Goal: Task Accomplishment & Management: Use online tool/utility

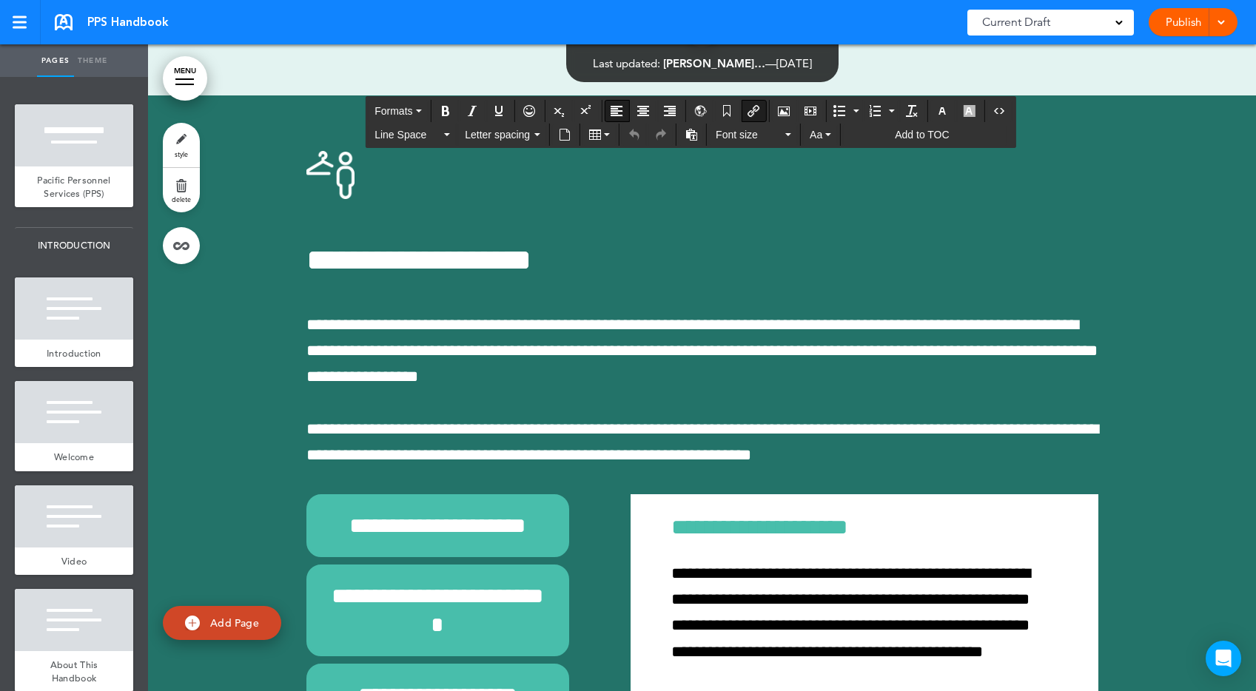
scroll to position [55596, 0]
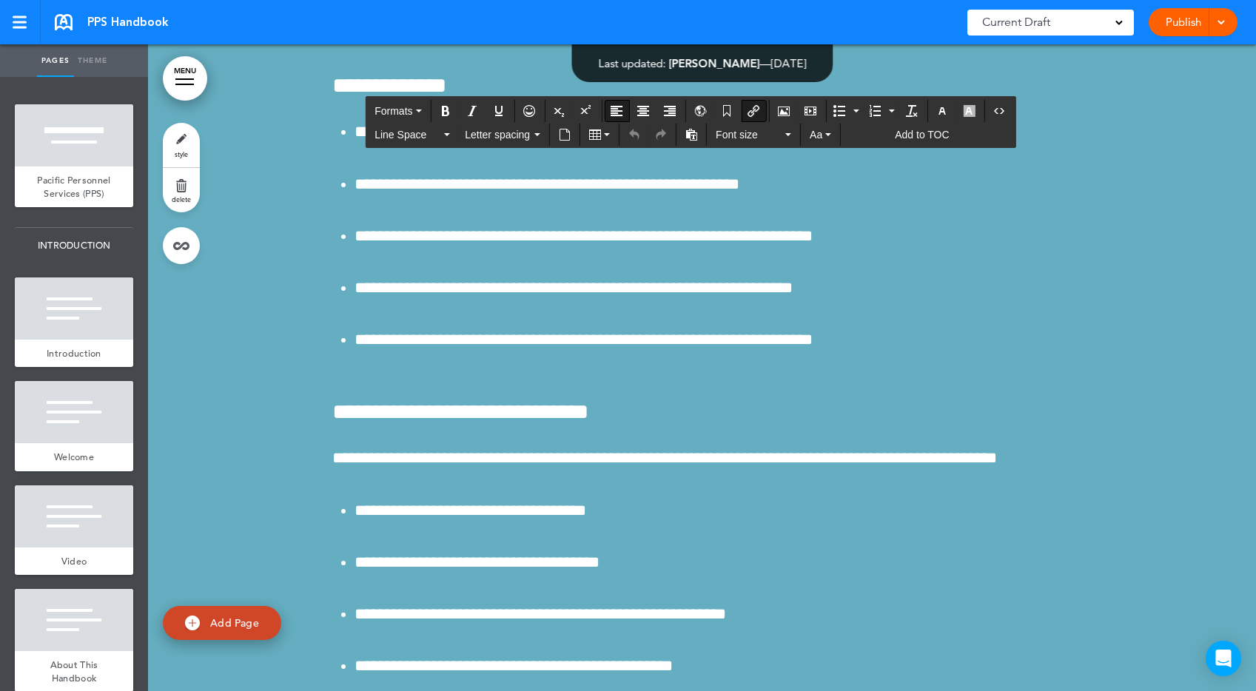
drag, startPoint x: 509, startPoint y: 367, endPoint x: 465, endPoint y: 367, distance: 43.7
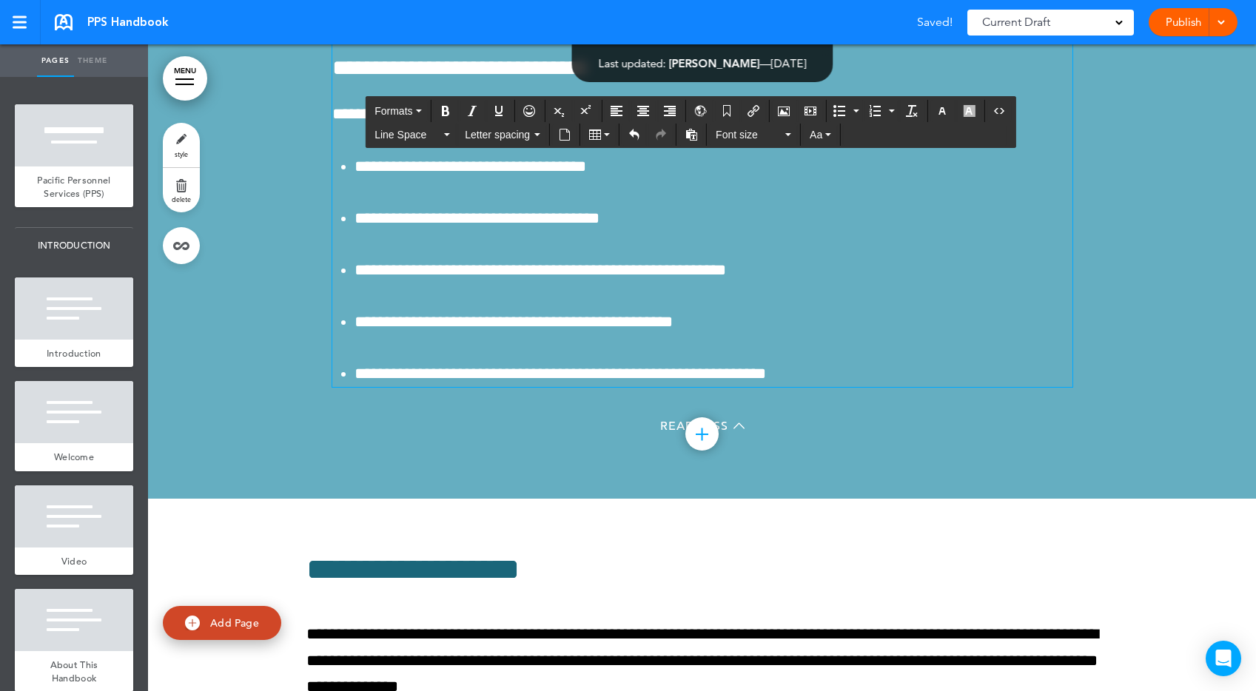
scroll to position [55939, 0]
drag, startPoint x: 745, startPoint y: 369, endPoint x: 703, endPoint y: 365, distance: 42.3
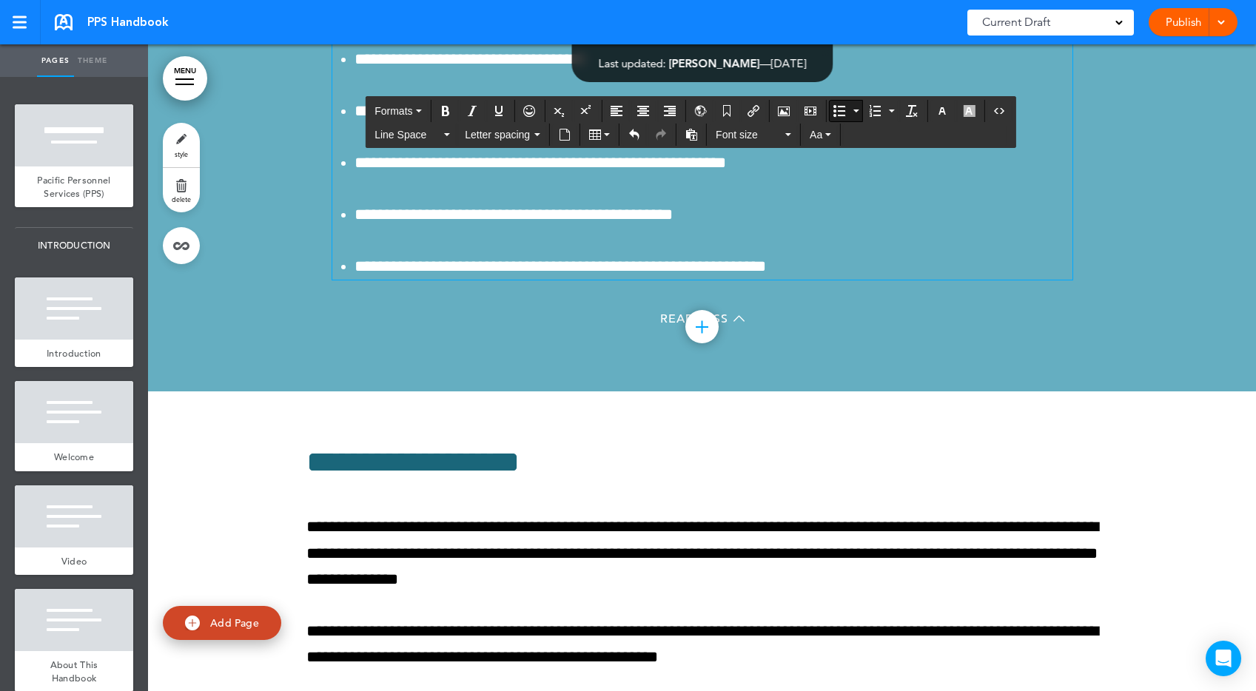
scroll to position [56059, 0]
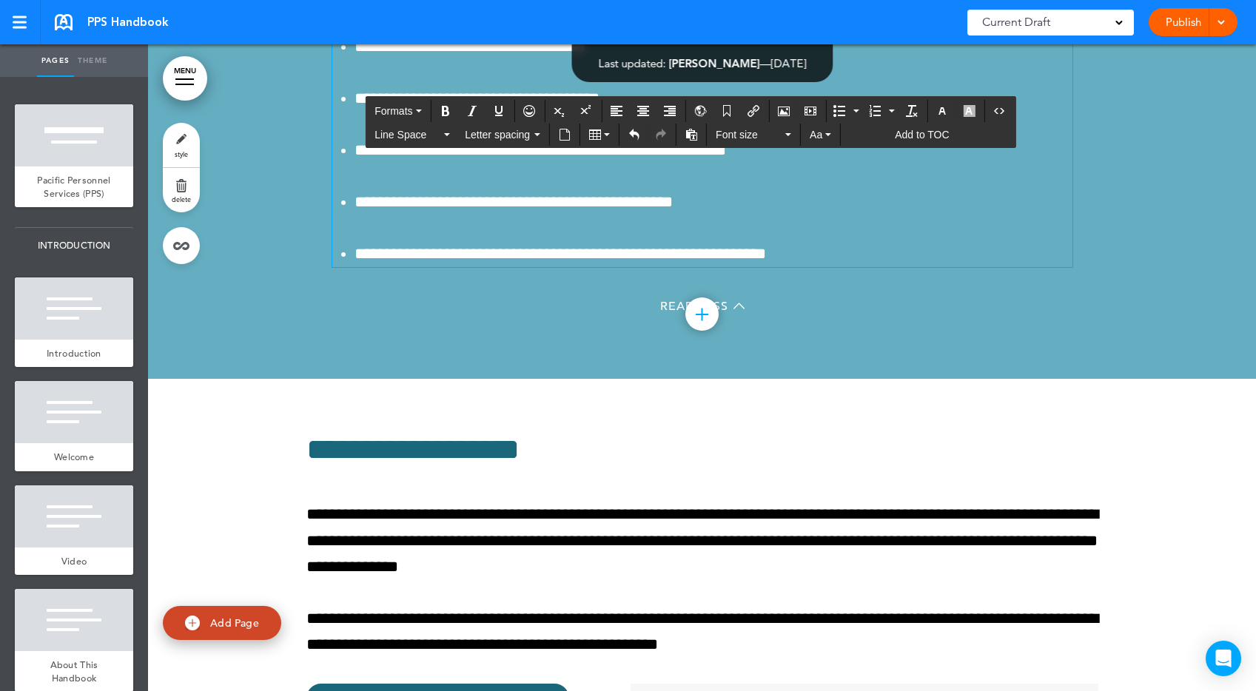
drag, startPoint x: 601, startPoint y: 480, endPoint x: 544, endPoint y: 478, distance: 57.0
drag, startPoint x: 692, startPoint y: 524, endPoint x: 650, endPoint y: 524, distance: 41.4
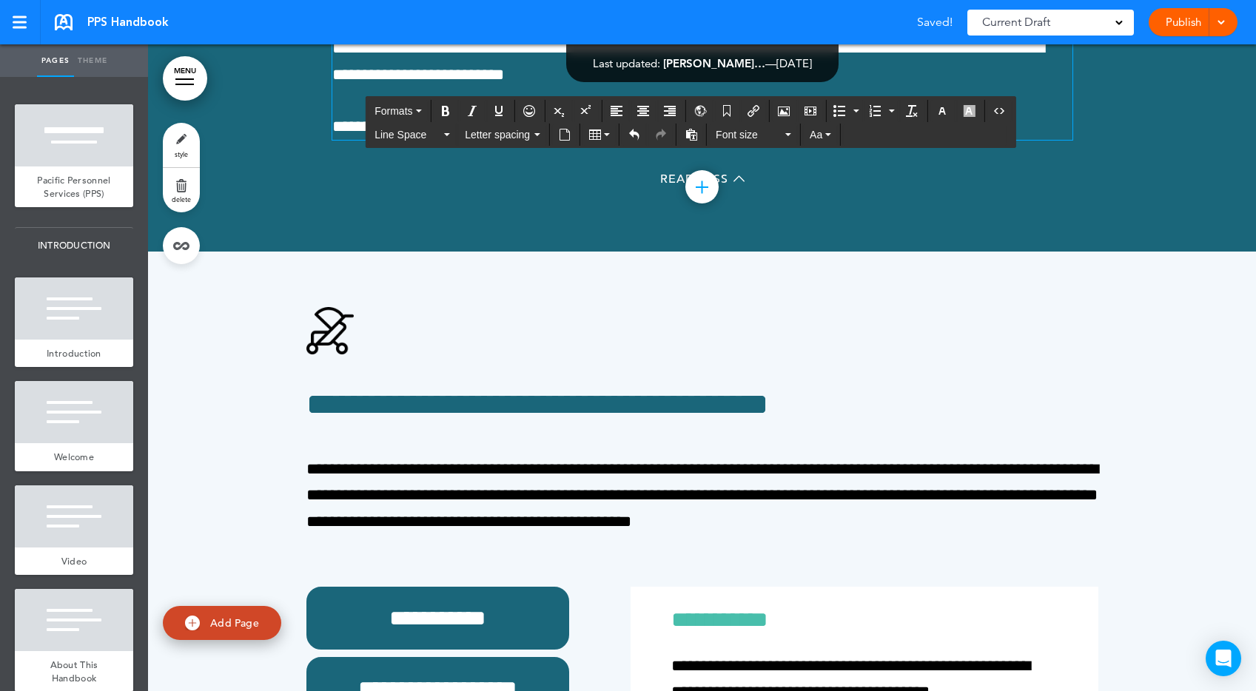
scroll to position [65748, 0]
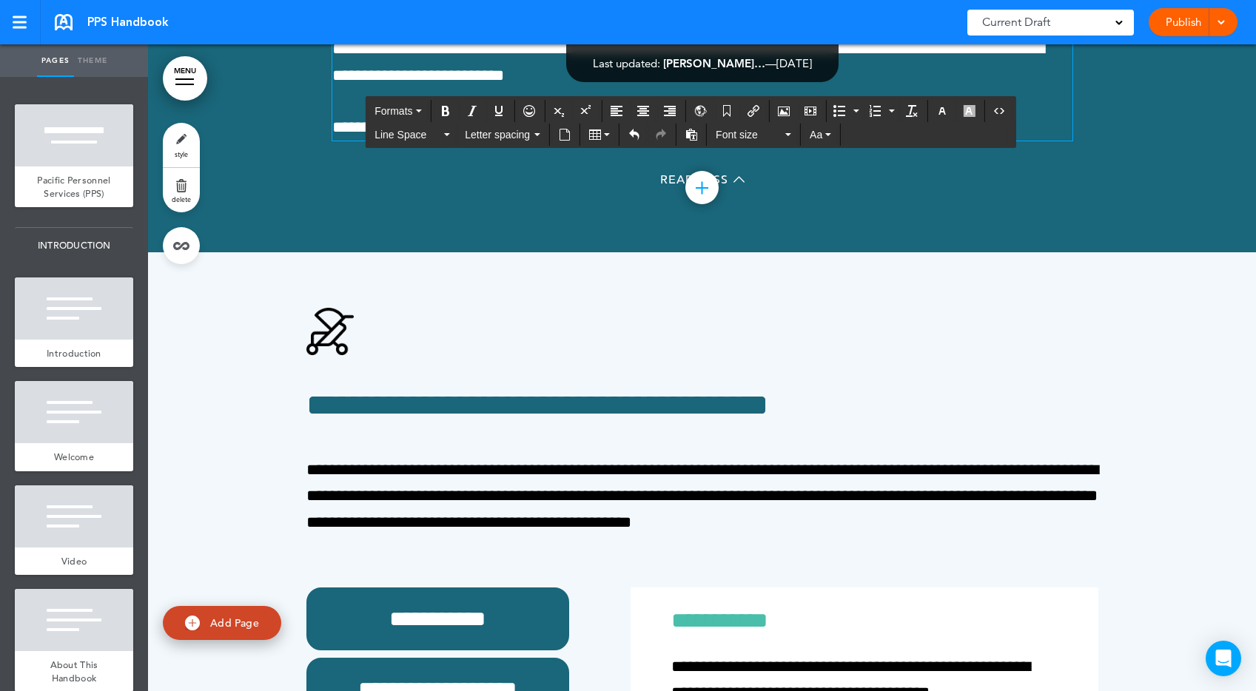
drag, startPoint x: 482, startPoint y: 422, endPoint x: 439, endPoint y: 422, distance: 42.9
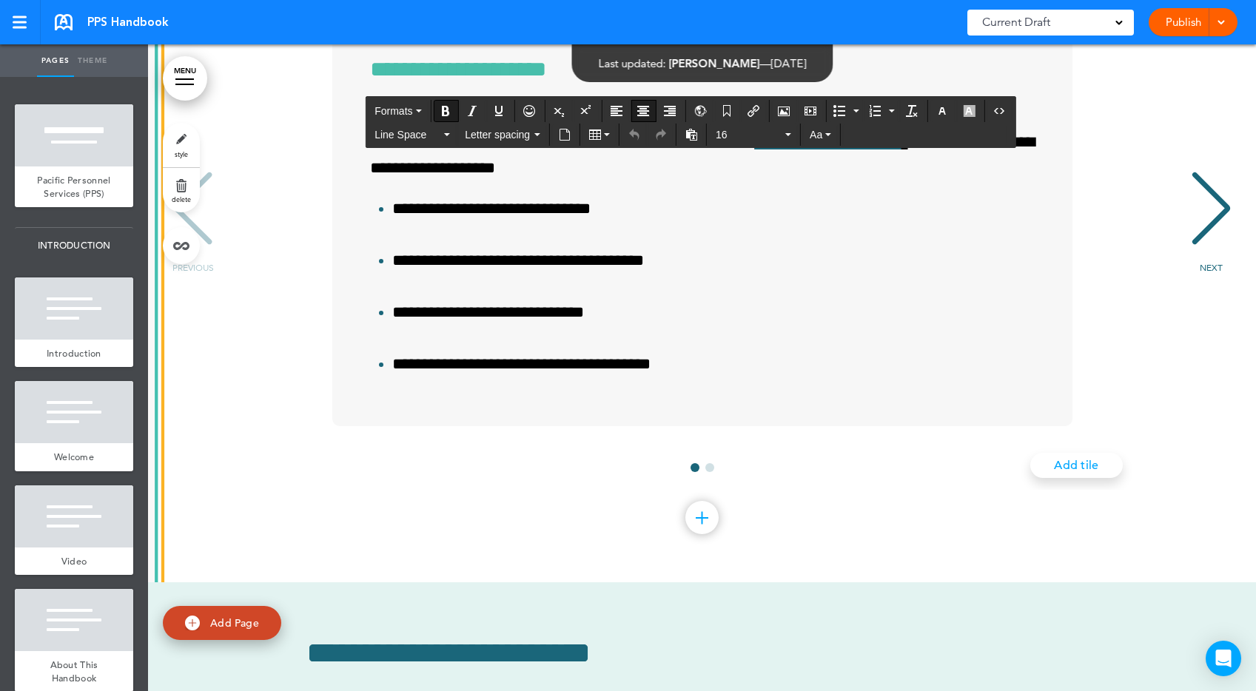
scroll to position [16637, 0]
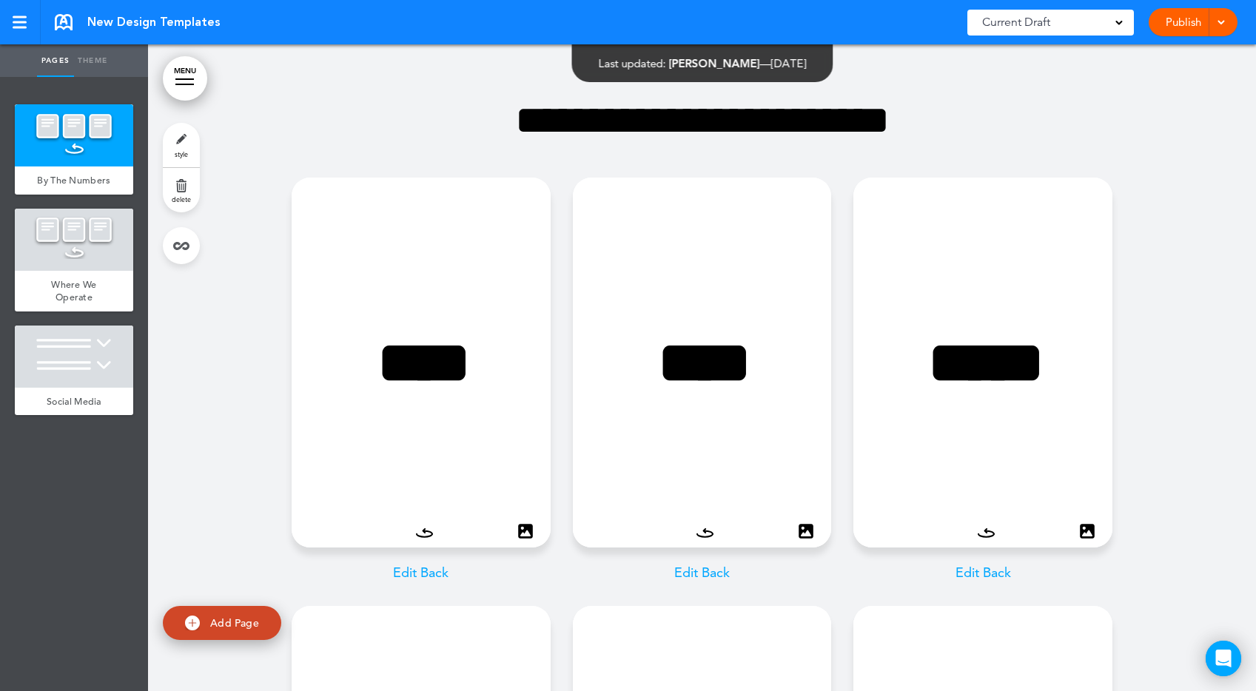
click at [1194, 20] on link "Publish" at bounding box center [1183, 22] width 47 height 28
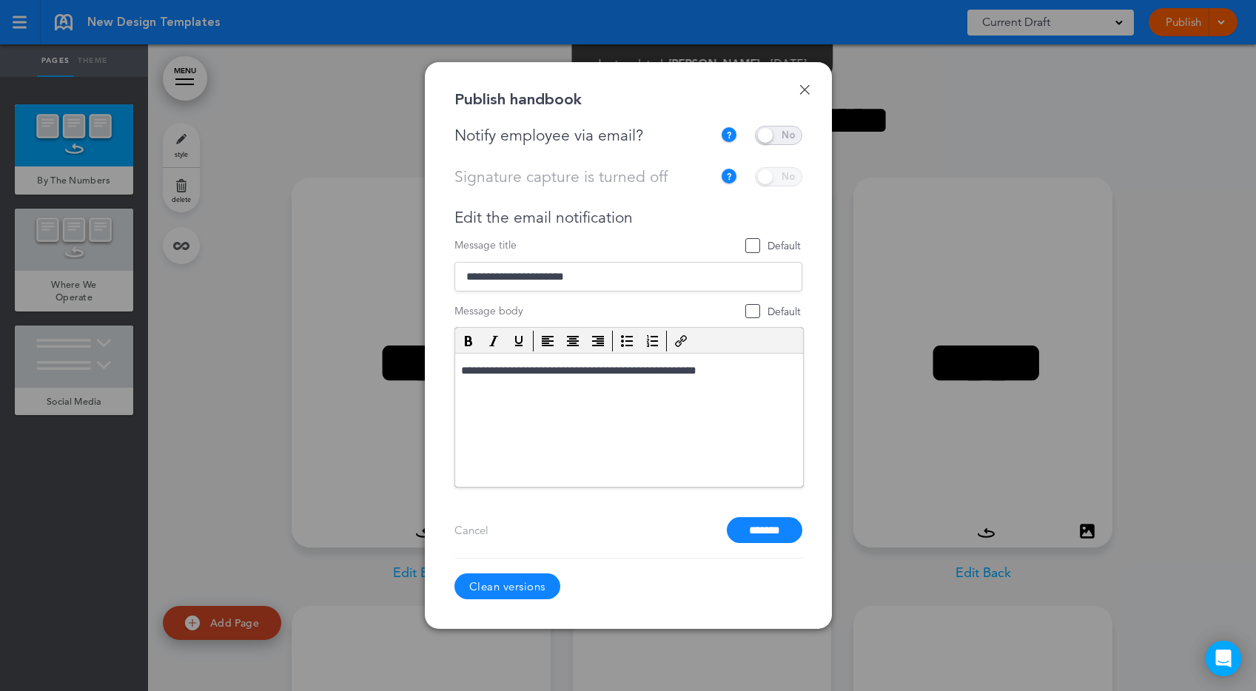
click at [767, 179] on div "This current handbook is not collecting signatures. To turn on signatures, plea…" at bounding box center [758, 176] width 90 height 19
click at [773, 173] on div "This current handbook is not collecting signatures. To turn on signatures, plea…" at bounding box center [758, 176] width 90 height 19
click at [622, 184] on div "Signature capture is turned off This current handbook is not collecting signatu…" at bounding box center [628, 176] width 348 height 19
click at [787, 179] on div "This current handbook is not collecting signatures. To turn on signatures, plea…" at bounding box center [758, 176] width 90 height 19
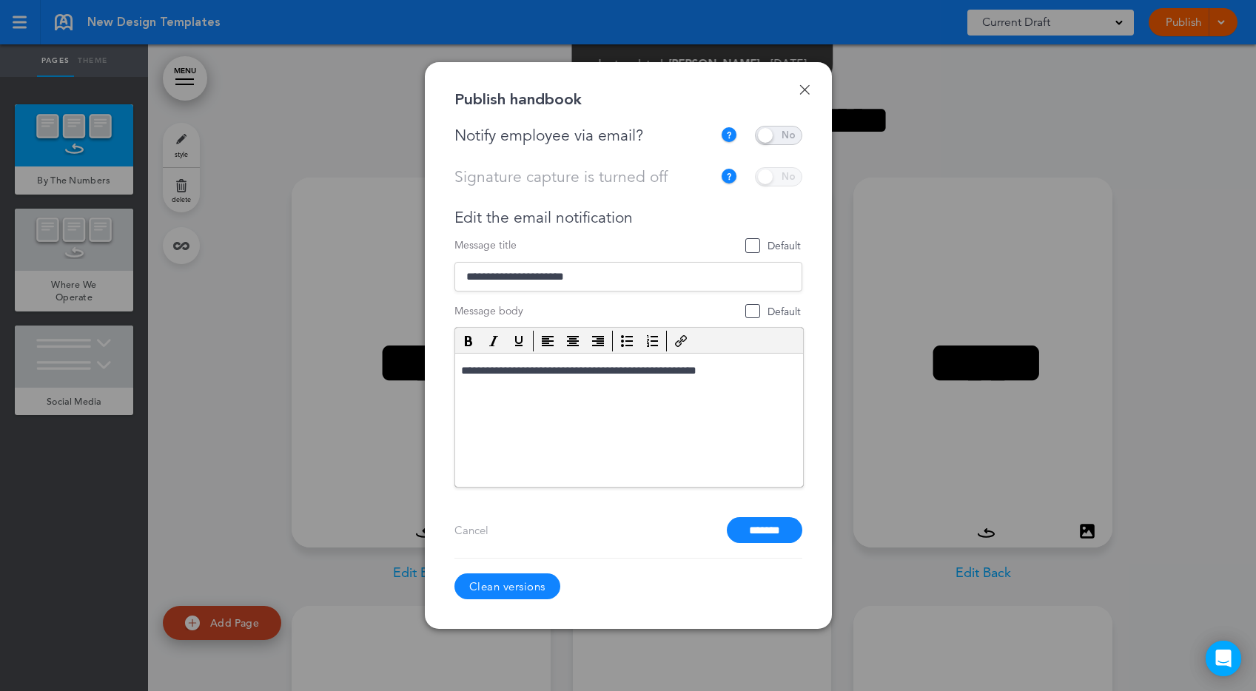
click at [787, 179] on div "This current handbook is not collecting signatures. To turn on signatures, plea…" at bounding box center [758, 176] width 90 height 19
click at [603, 187] on div "**********" at bounding box center [628, 327] width 348 height 320
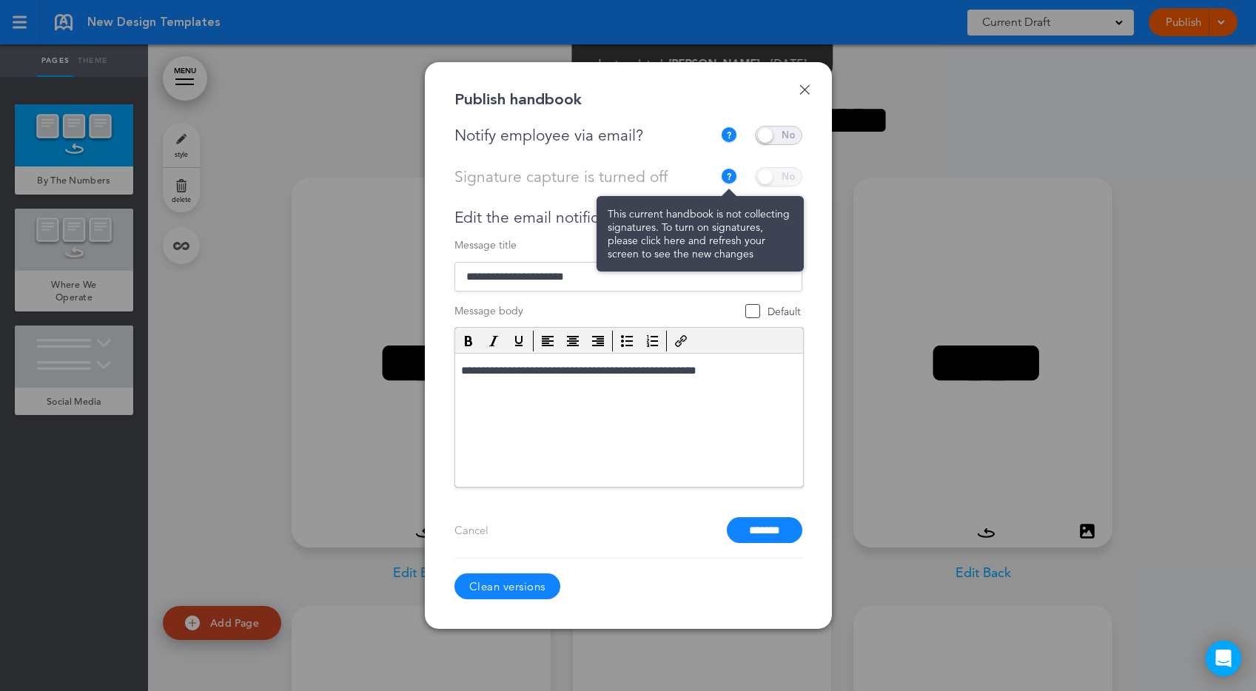
click at [726, 172] on img at bounding box center [729, 177] width 18 height 18
